Goal: Information Seeking & Learning: Learn about a topic

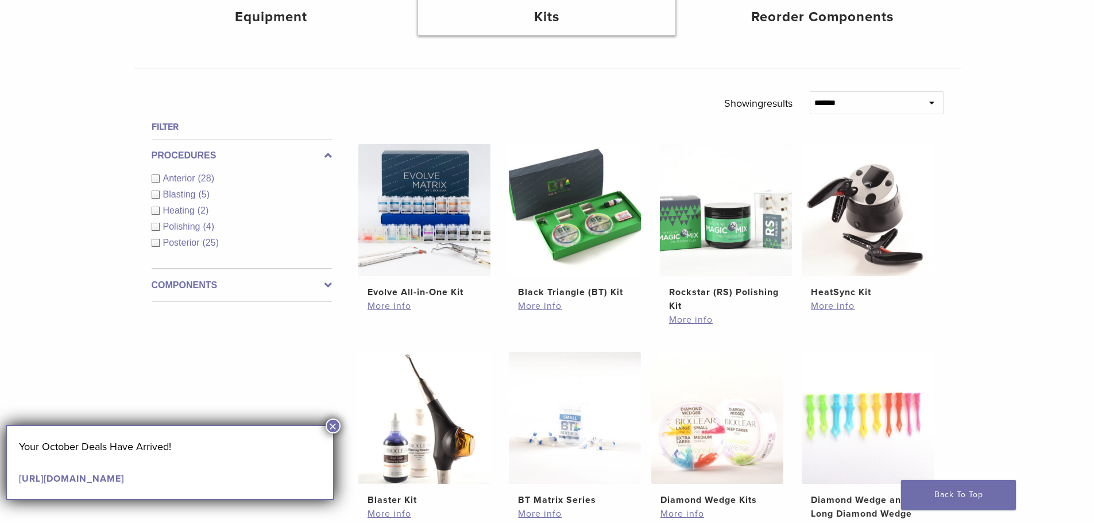
scroll to position [345, 0]
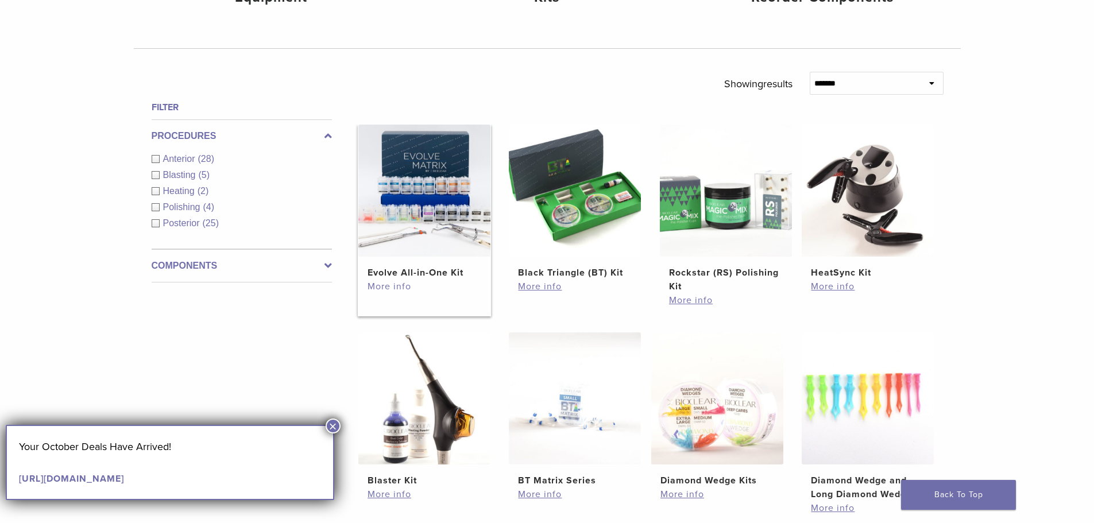
click at [402, 287] on link "More info" at bounding box center [425, 287] width 114 height 14
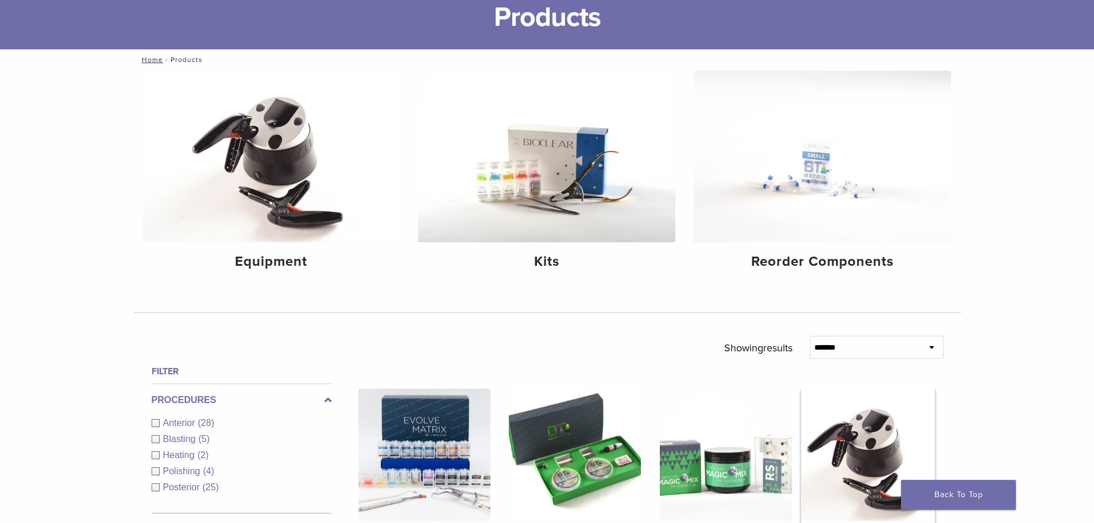
scroll to position [0, 0]
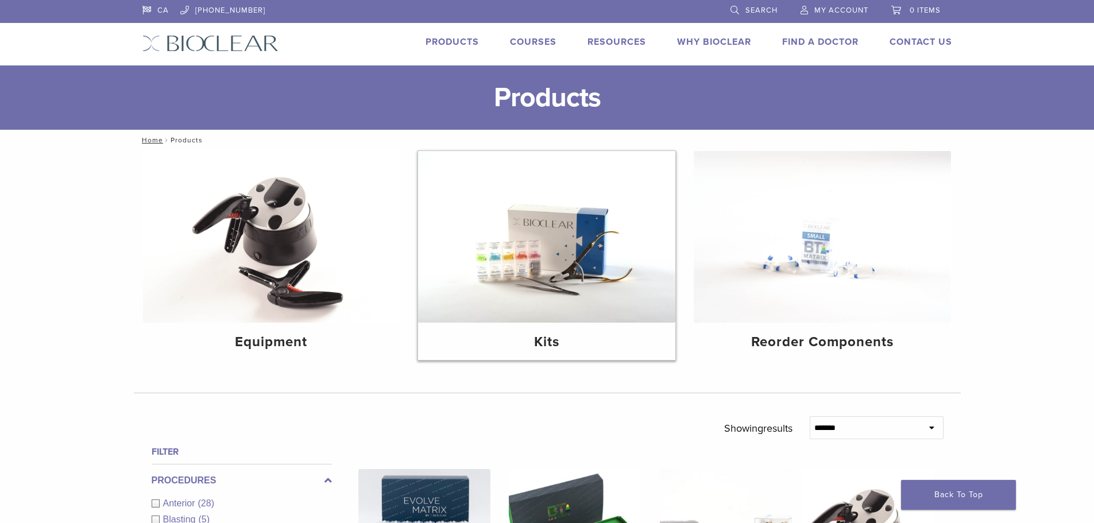
click at [558, 254] on img at bounding box center [546, 237] width 257 height 172
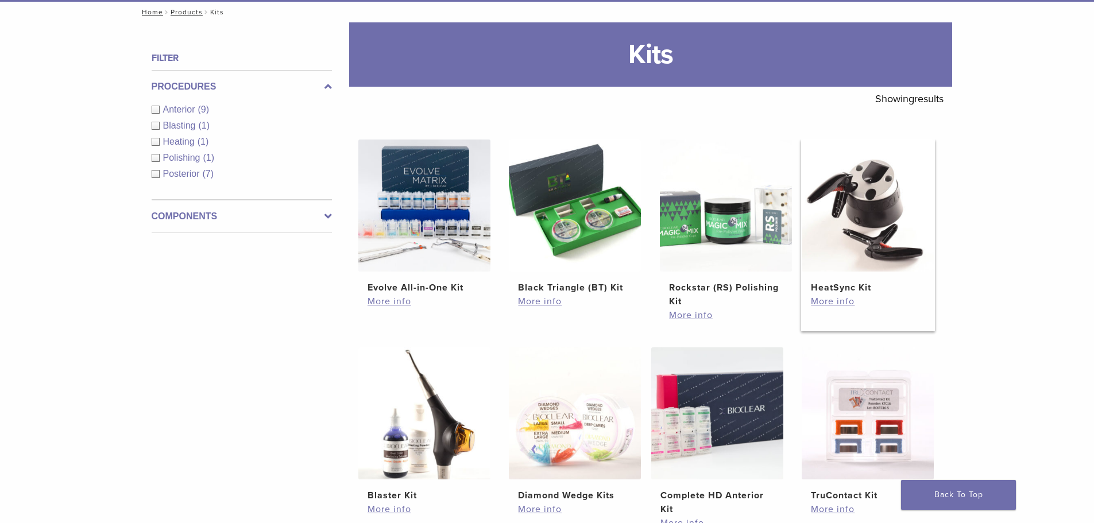
scroll to position [115, 0]
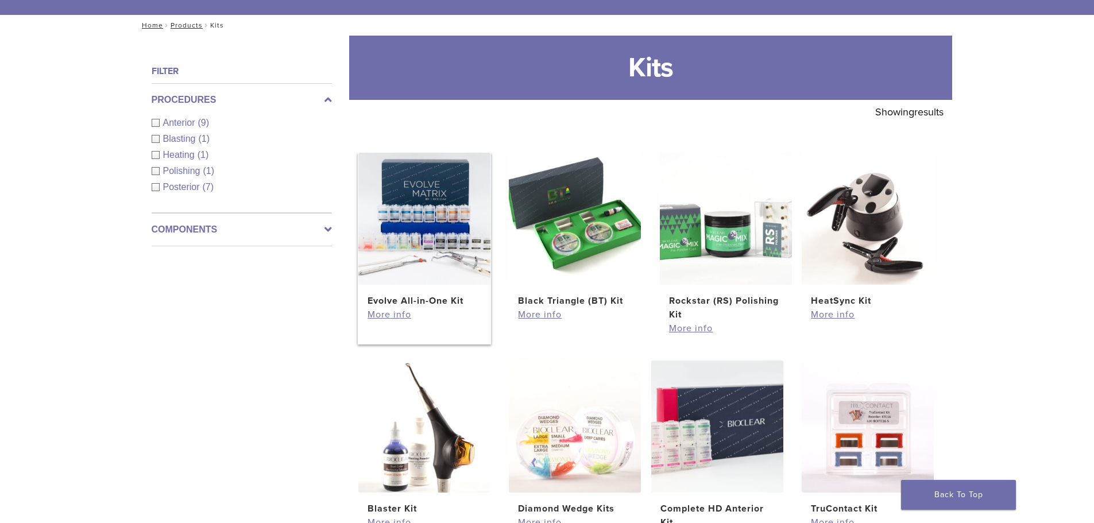
click at [398, 298] on h2 "Evolve All-in-One Kit" at bounding box center [425, 301] width 114 height 14
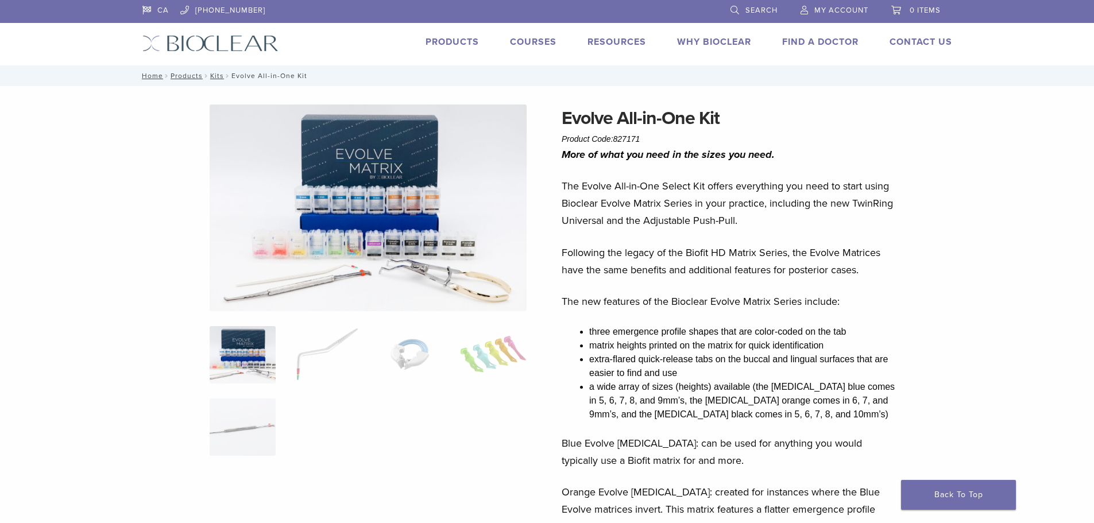
click at [454, 36] on li "Products" at bounding box center [452, 42] width 53 height 14
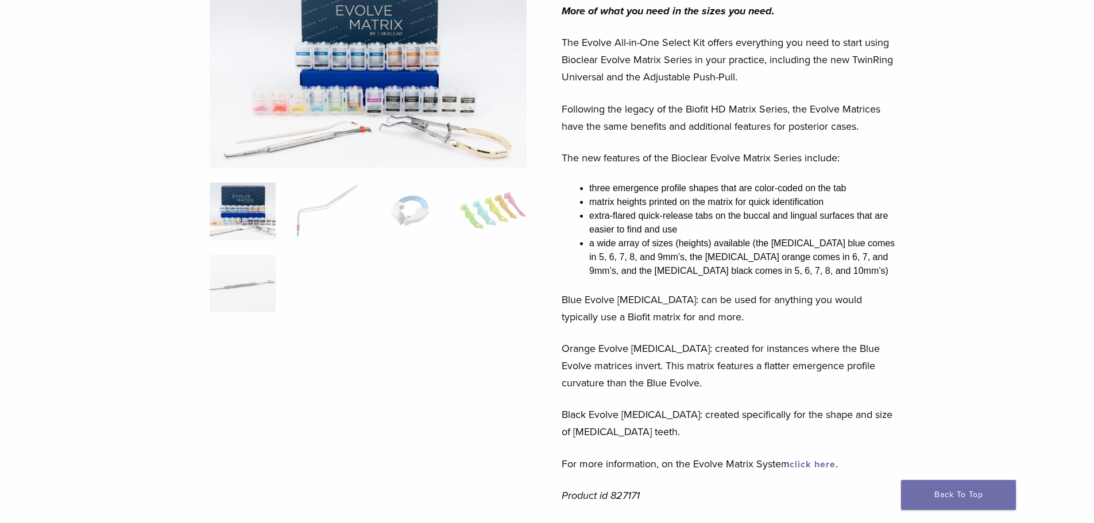
scroll to position [172, 0]
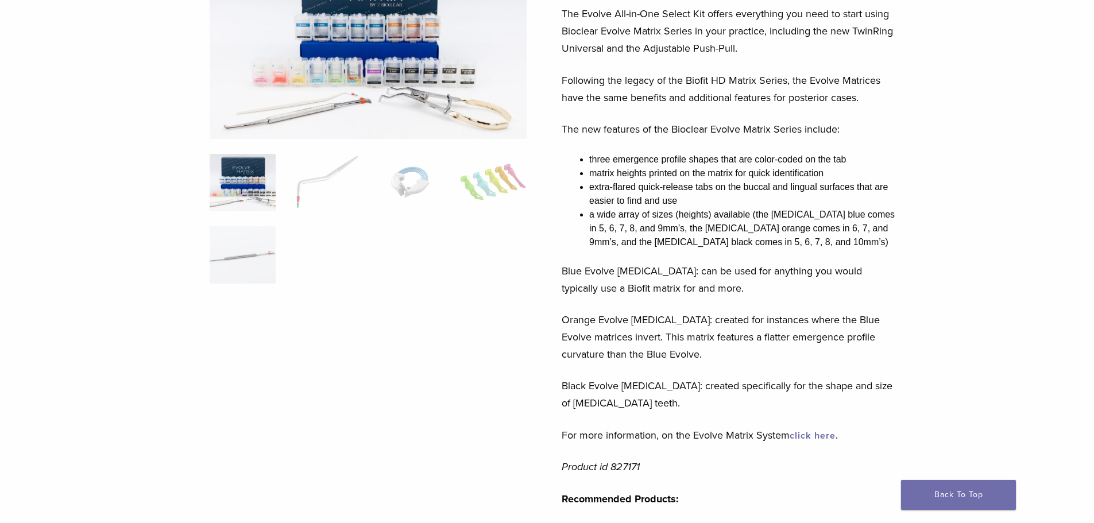
click at [822, 438] on link "click here" at bounding box center [813, 435] width 46 height 11
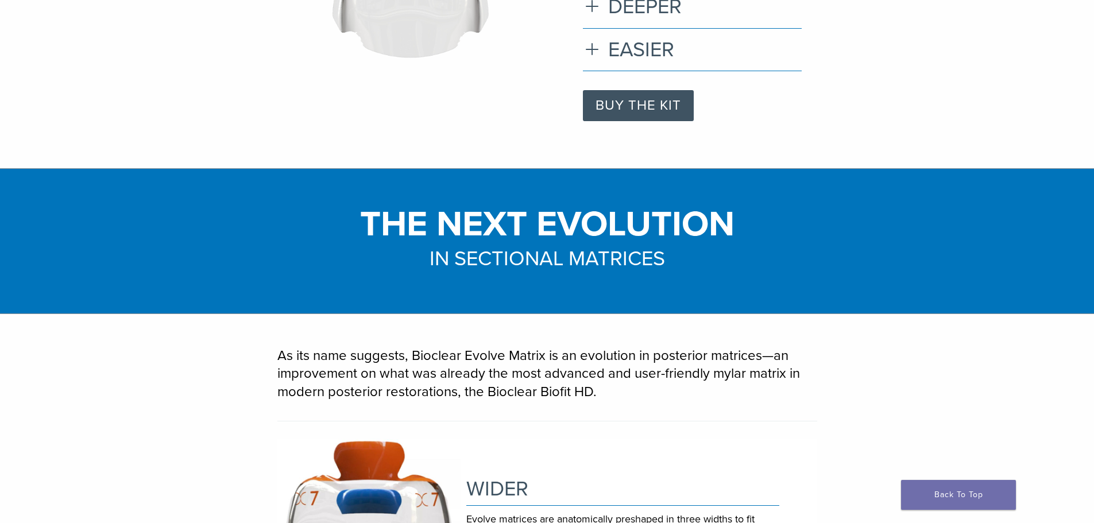
scroll to position [287, 0]
